Goal: Find specific page/section: Find specific page/section

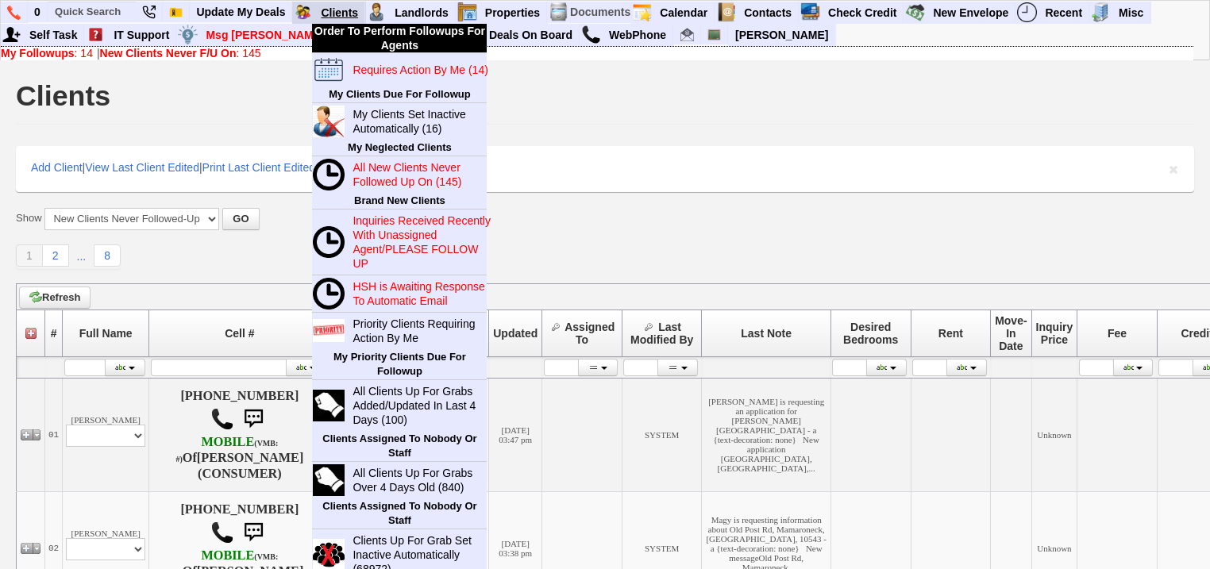
click at [345, 10] on link "Clients" at bounding box center [340, 12] width 51 height 21
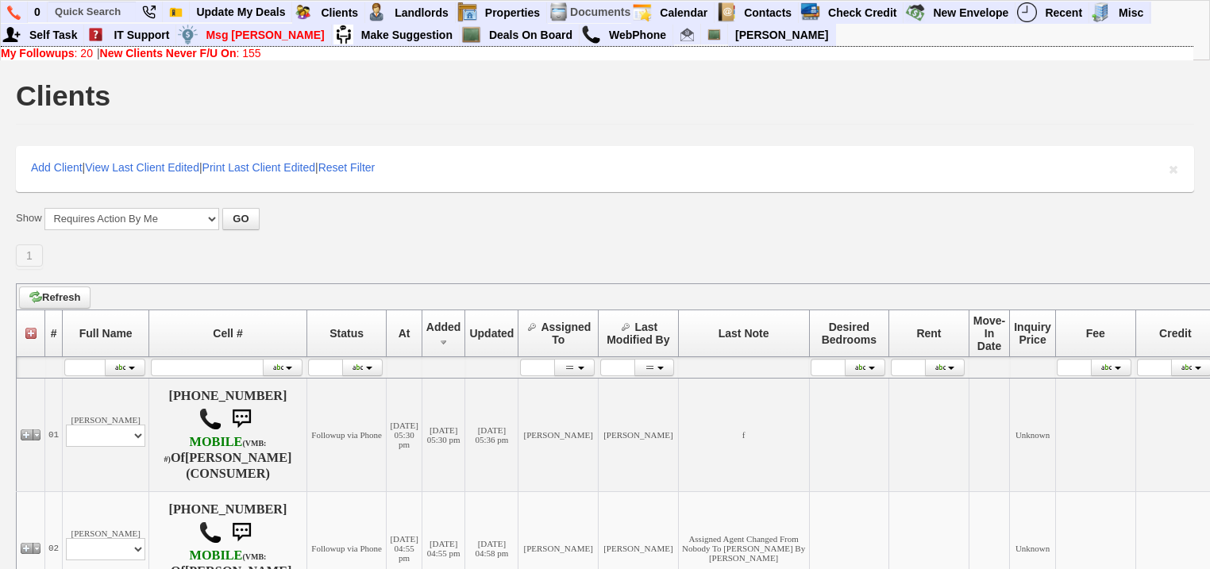
click at [168, 52] on b "New Clients Never F/U On" at bounding box center [168, 53] width 137 height 13
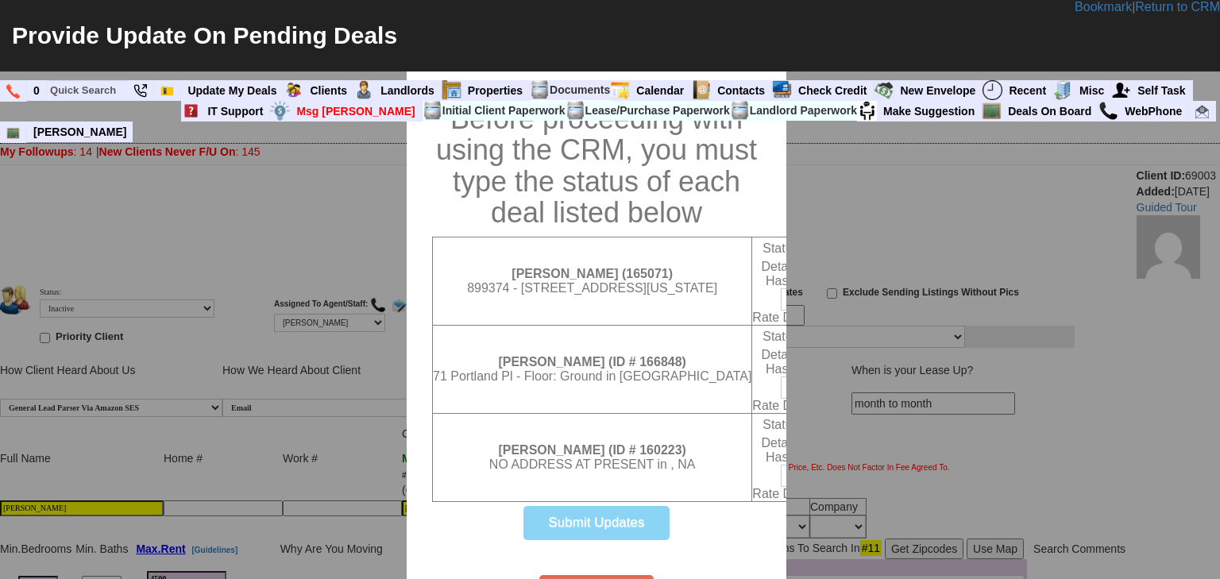
scroll to position [728, 0]
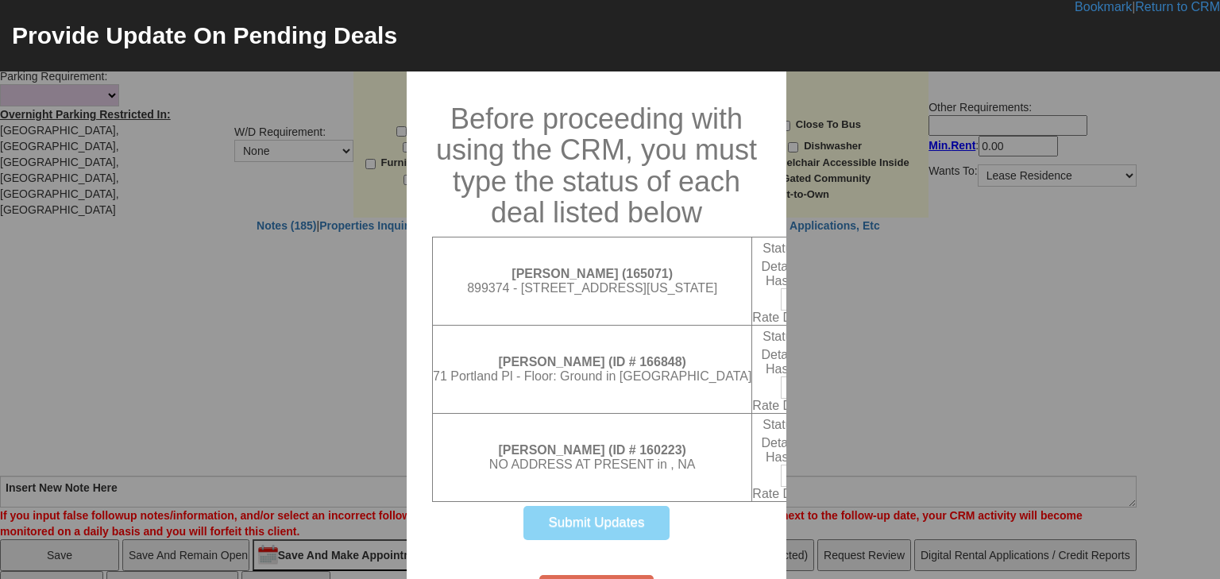
select select "100"
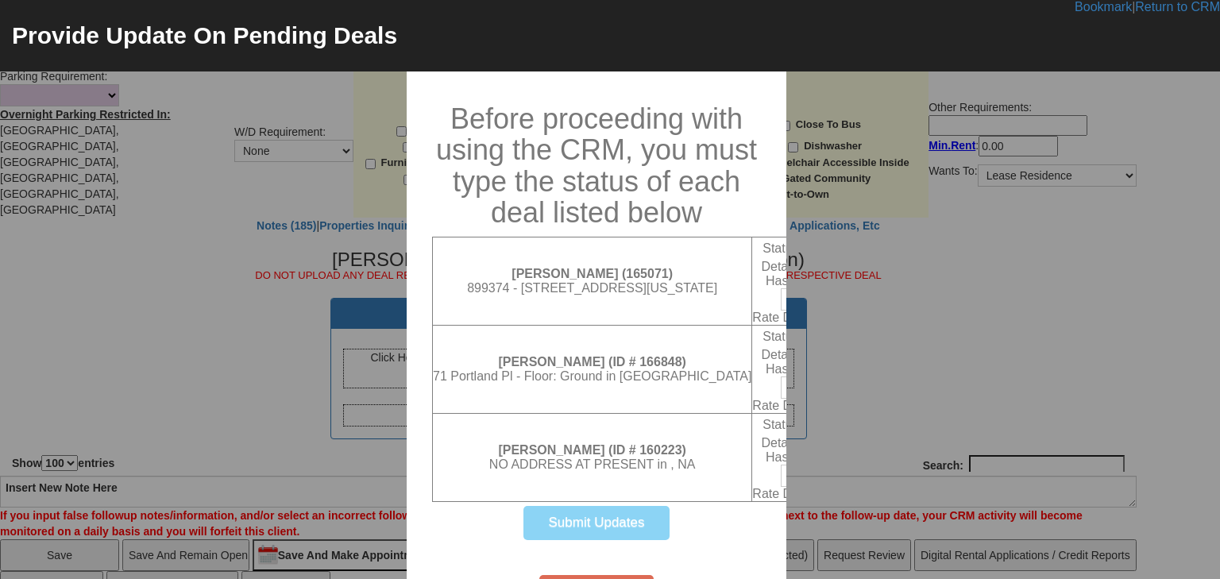
scroll to position [0, 0]
